Goal: Information Seeking & Learning: Learn about a topic

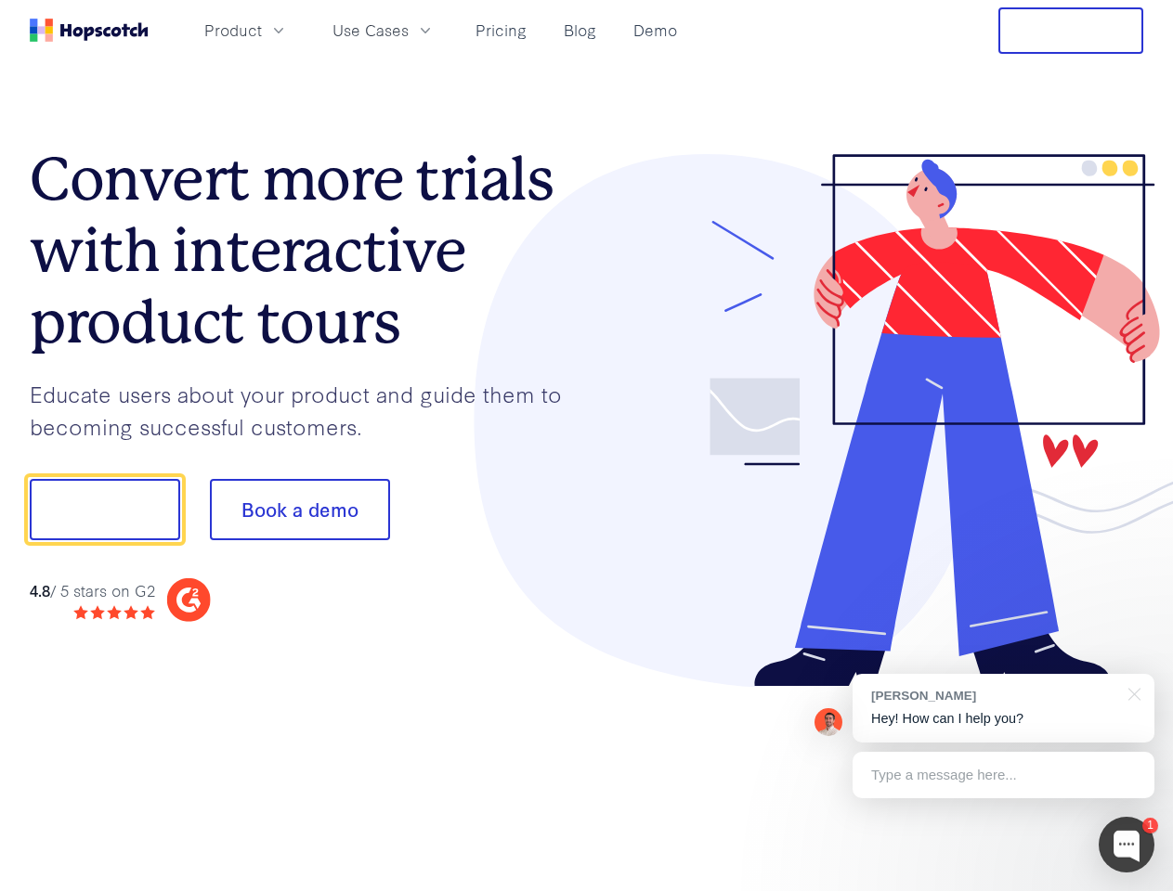
click at [587, 446] on div at bounding box center [865, 421] width 557 height 534
click at [262, 30] on span "Product" at bounding box center [233, 30] width 58 height 23
click at [409, 30] on span "Use Cases" at bounding box center [370, 30] width 76 height 23
click at [1071, 31] on button "Free Trial" at bounding box center [1070, 30] width 145 height 46
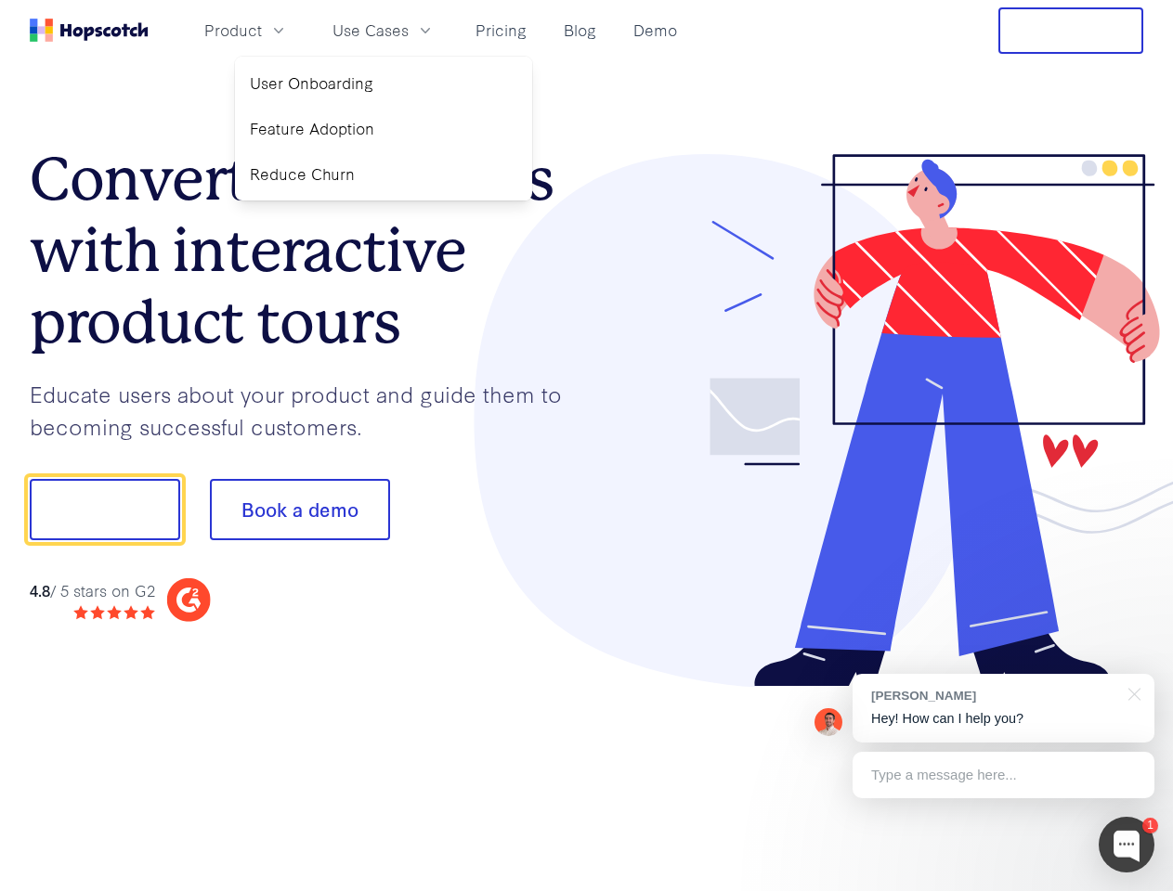
click at [104, 510] on button "Show me!" at bounding box center [105, 509] width 150 height 61
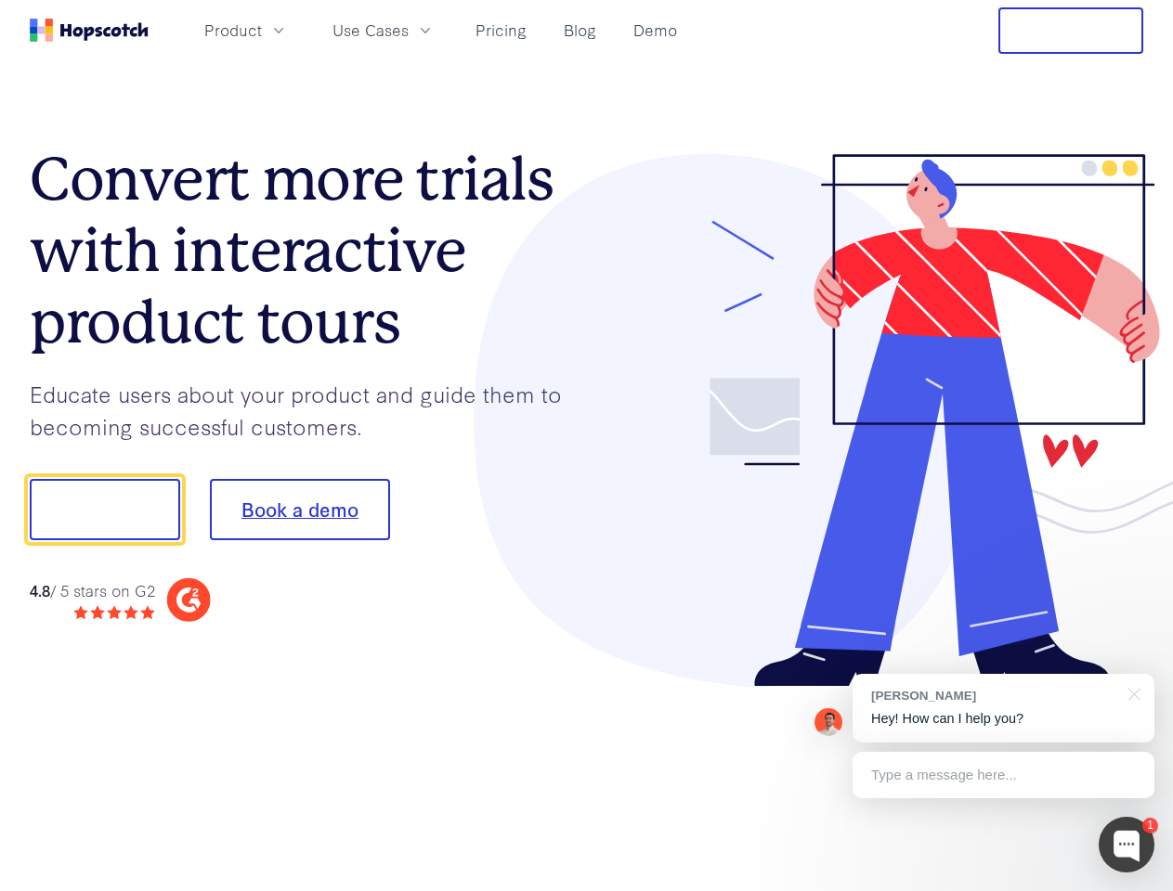
click at [299, 510] on button "Book a demo" at bounding box center [300, 509] width 180 height 61
click at [1126, 845] on div at bounding box center [1126, 845] width 56 height 56
click at [1003, 708] on div "[PERSON_NAME] Hey! How can I help you?" at bounding box center [1003, 708] width 302 height 69
click at [1131, 693] on div at bounding box center [980, 632] width 348 height 370
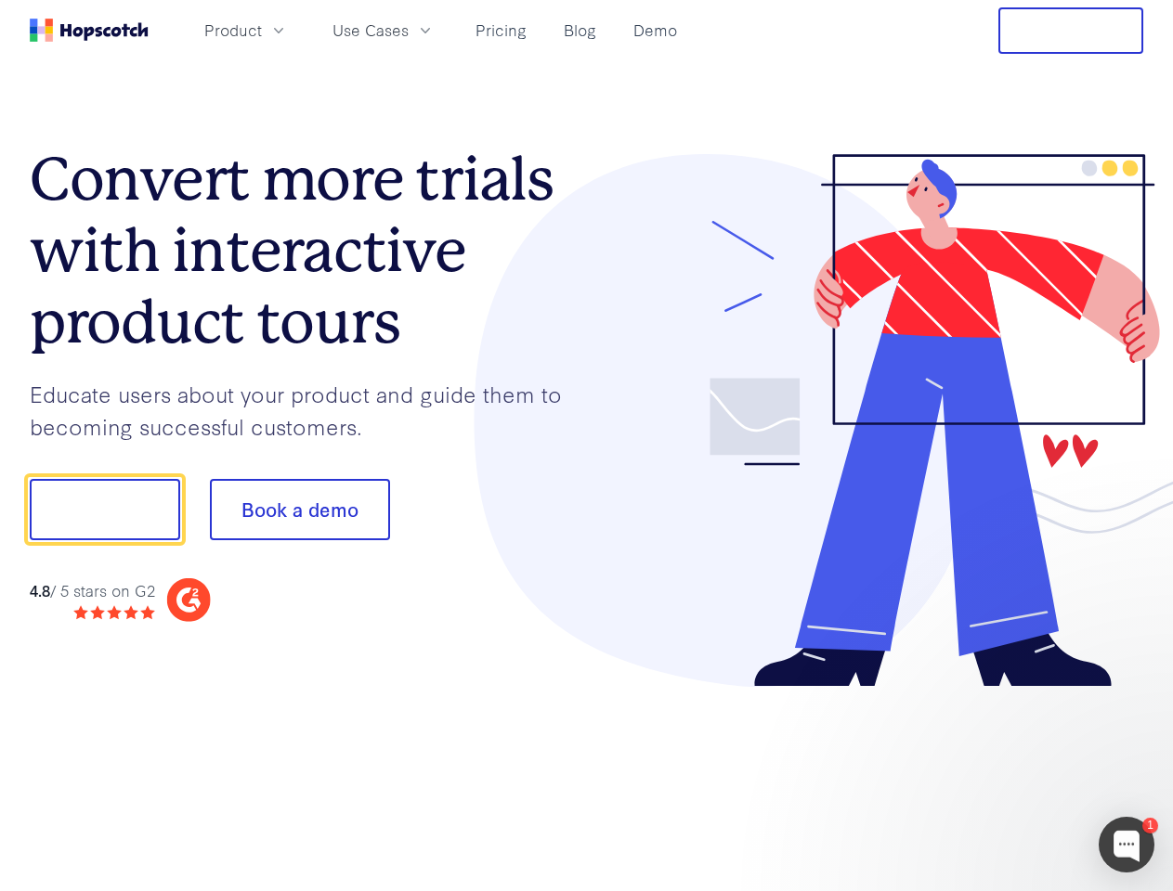
click at [1003, 775] on div at bounding box center [980, 632] width 348 height 370
